Goal: Use online tool/utility: Utilize a website feature to perform a specific function

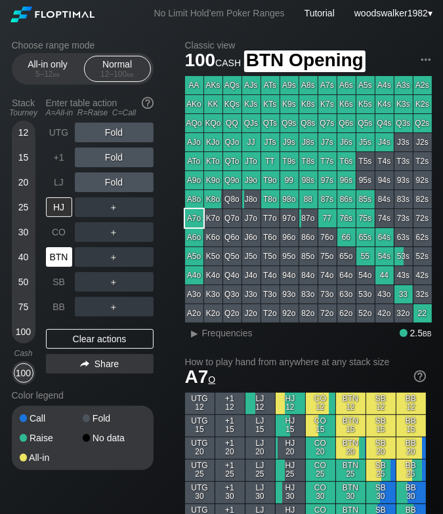
click at [64, 258] on div "BTN" at bounding box center [59, 257] width 26 height 20
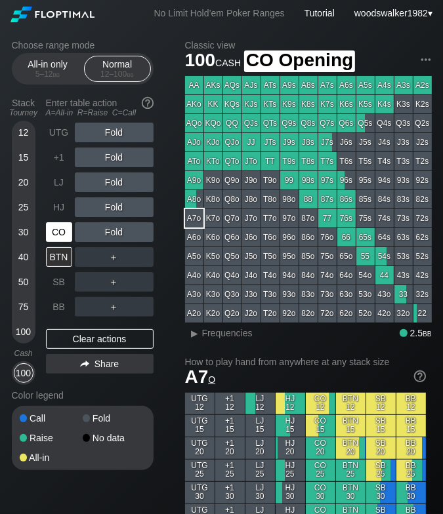
click at [61, 238] on div "CO" at bounding box center [59, 232] width 26 height 20
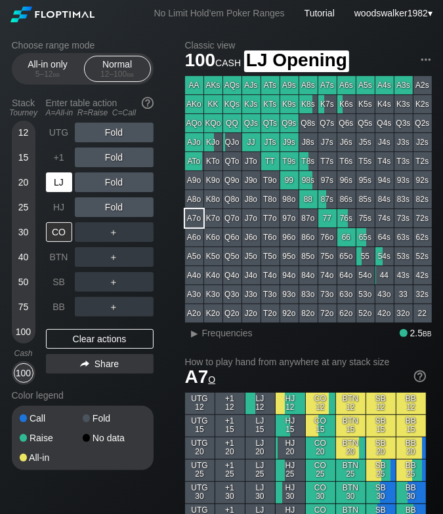
click at [57, 186] on div "LJ" at bounding box center [59, 183] width 26 height 20
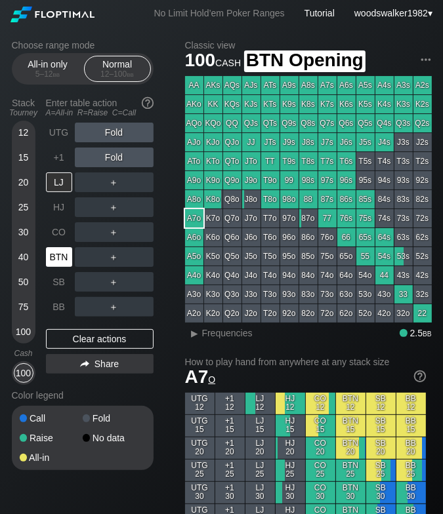
click at [59, 255] on div "BTN" at bounding box center [59, 257] width 26 height 20
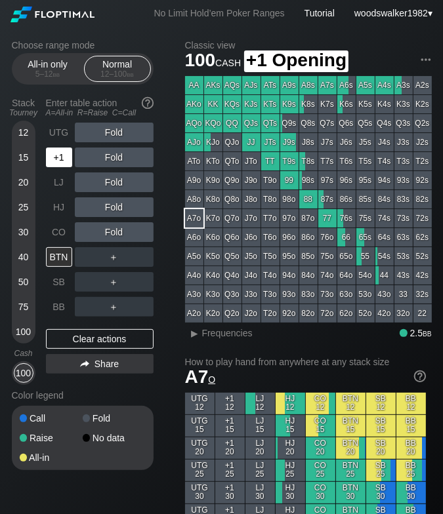
click at [66, 161] on div "+1" at bounding box center [59, 158] width 26 height 20
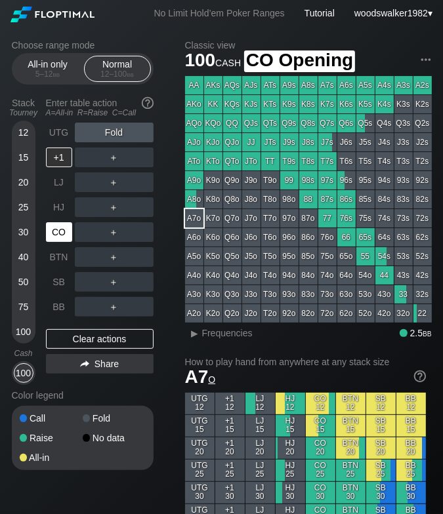
click at [63, 238] on div "CO" at bounding box center [59, 232] width 26 height 20
